Goal: Check status: Check status

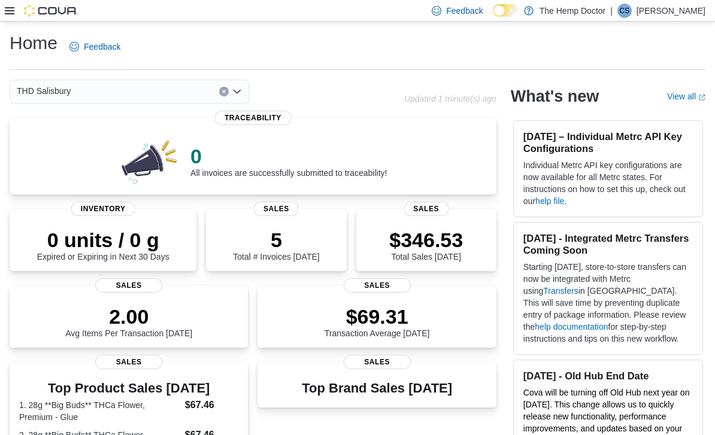
click at [234, 98] on div "THD Salisbury" at bounding box center [129, 92] width 239 height 24
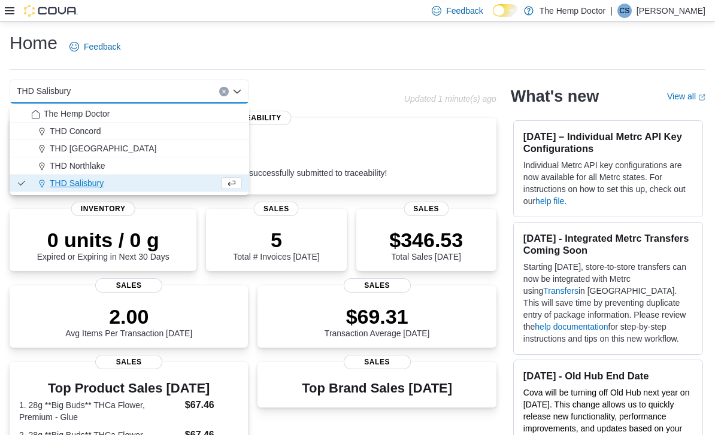
click at [95, 163] on span "THD Northlake" at bounding box center [78, 166] width 56 height 12
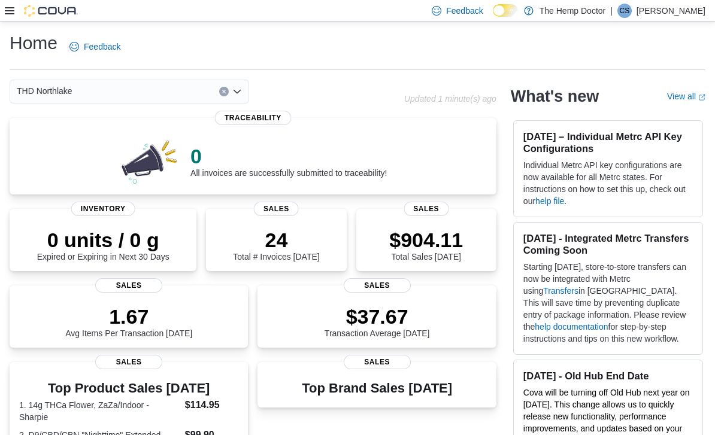
click at [235, 96] on icon "Open list of options" at bounding box center [237, 92] width 10 height 10
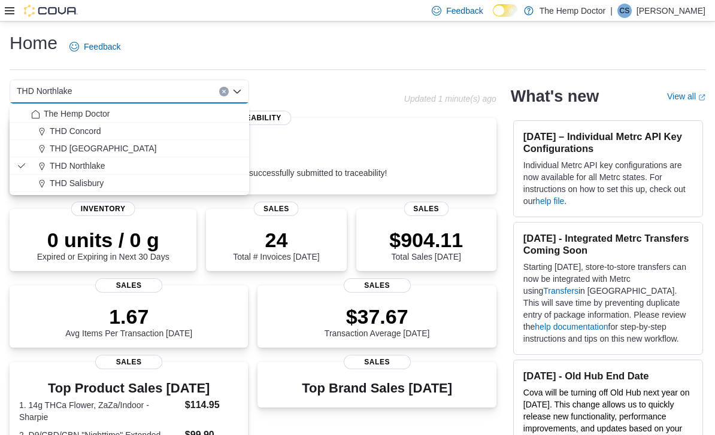
click at [101, 150] on span "THD [GEOGRAPHIC_DATA]" at bounding box center [103, 148] width 107 height 12
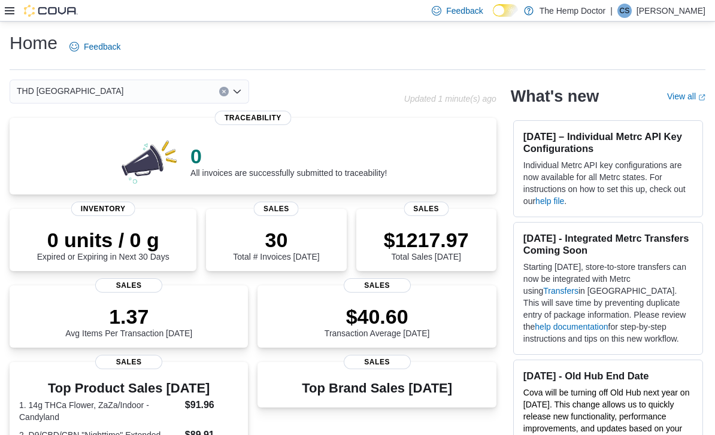
click at [241, 95] on icon "Open list of options" at bounding box center [237, 92] width 10 height 10
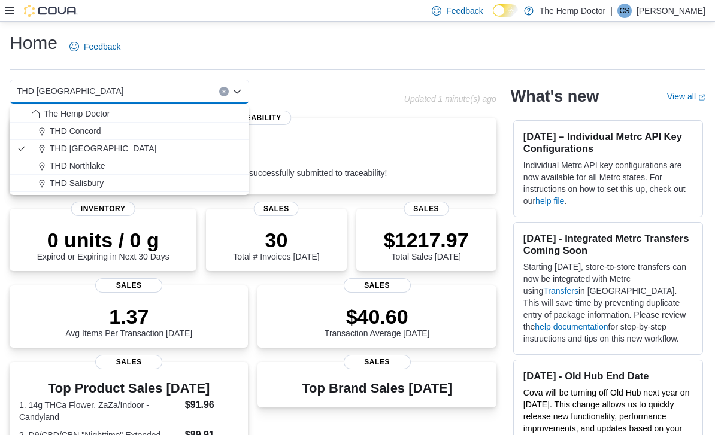
click at [91, 132] on span "THD Concord" at bounding box center [75, 131] width 51 height 12
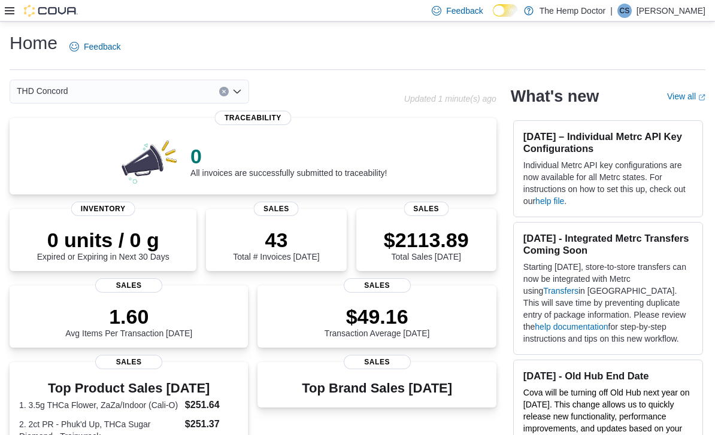
click at [237, 92] on icon "Open list of options" at bounding box center [237, 92] width 10 height 10
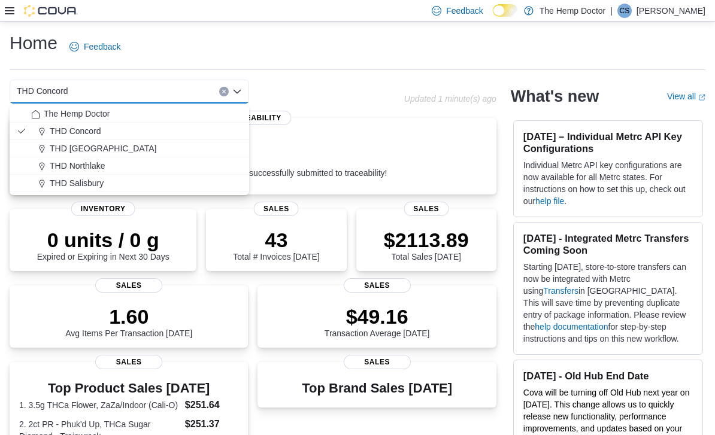
click at [113, 146] on div "THD [GEOGRAPHIC_DATA]" at bounding box center [136, 148] width 211 height 12
